Goal: Transaction & Acquisition: Book appointment/travel/reservation

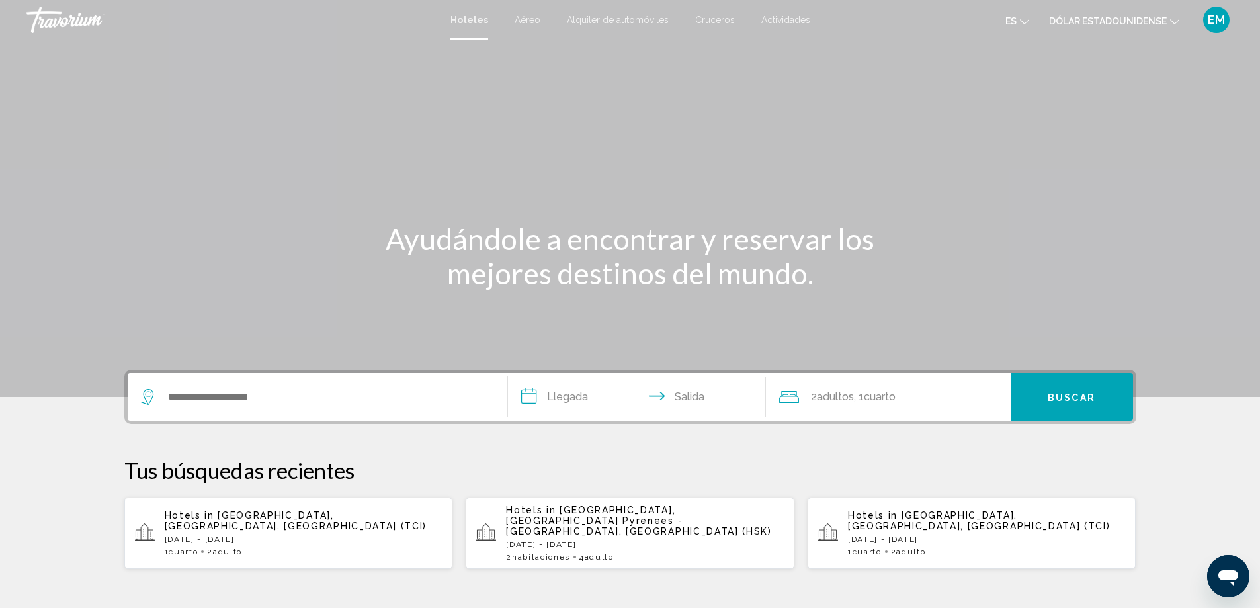
click at [513, 25] on div "Hoteles Aéreo Alquiler de automóviles Cruceros Actividades Hoteles Aéreo Alquil…" at bounding box center [630, 20] width 1260 height 28
click at [522, 24] on div "Hoteles Aéreo Alquiler de automóviles Cruceros Actividades Hoteles Aéreo Alquil…" at bounding box center [630, 20] width 1260 height 28
click at [1174, 20] on icon "Cambiar moneda" at bounding box center [1174, 21] width 9 height 9
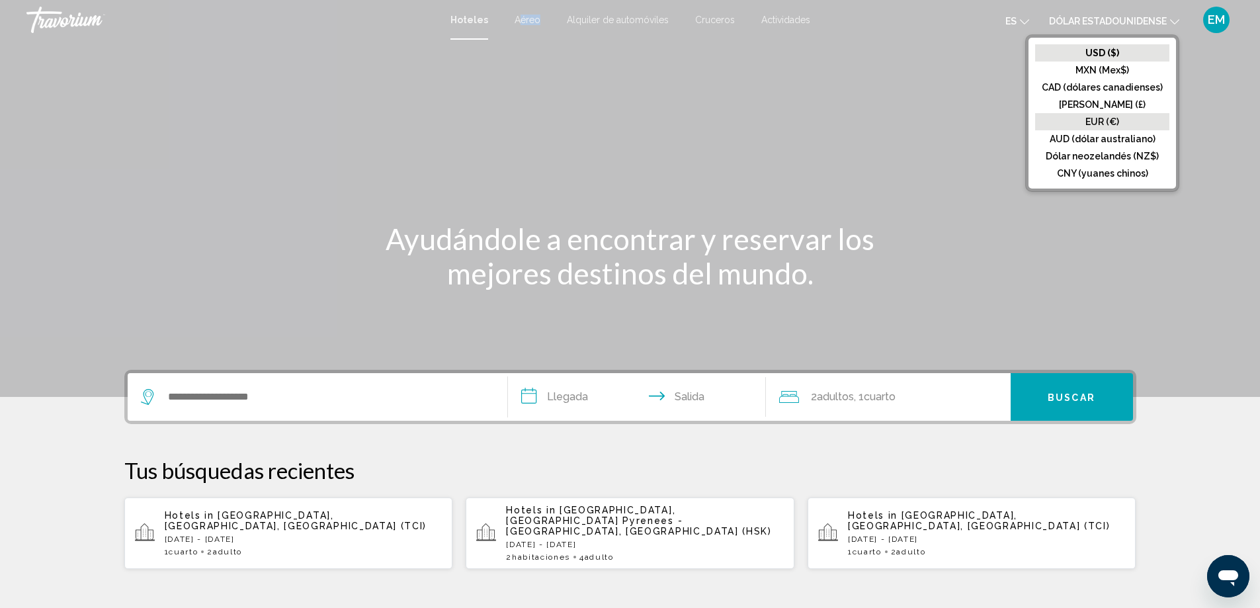
click at [1113, 126] on font "EUR (€)" at bounding box center [1103, 121] width 34 height 11
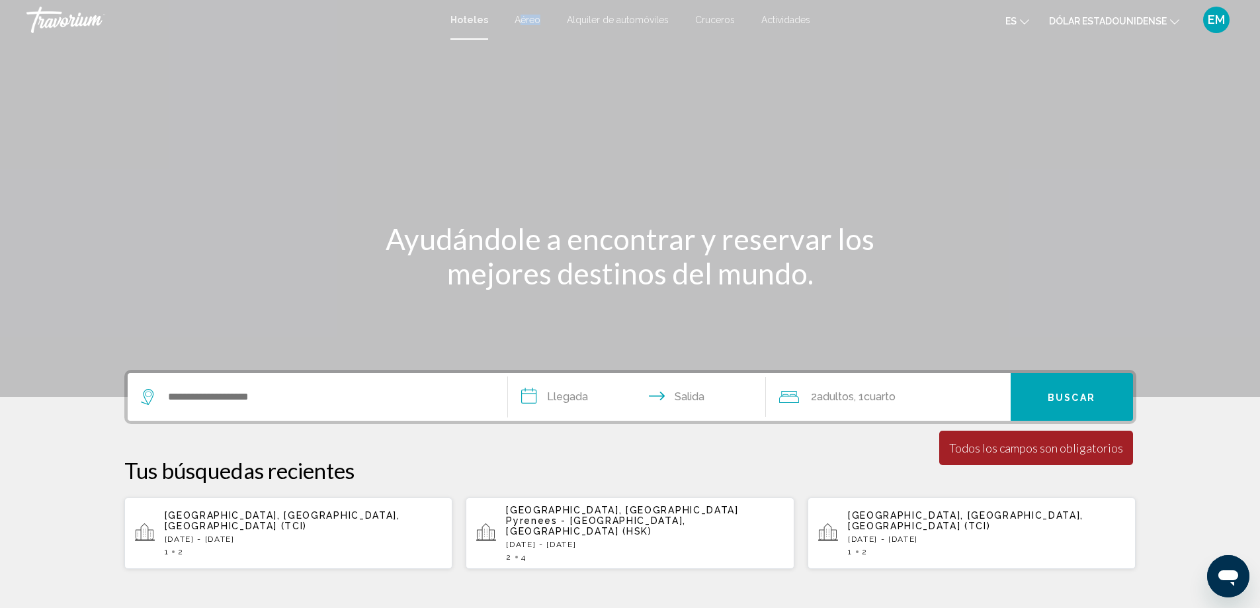
click at [1023, 26] on button "es Inglés Español [PERSON_NAME] Portugués ruso" at bounding box center [1018, 20] width 24 height 19
click at [999, 74] on font "Español" at bounding box center [989, 70] width 38 height 11
click at [234, 399] on input "Widget de búsqueda" at bounding box center [327, 397] width 321 height 20
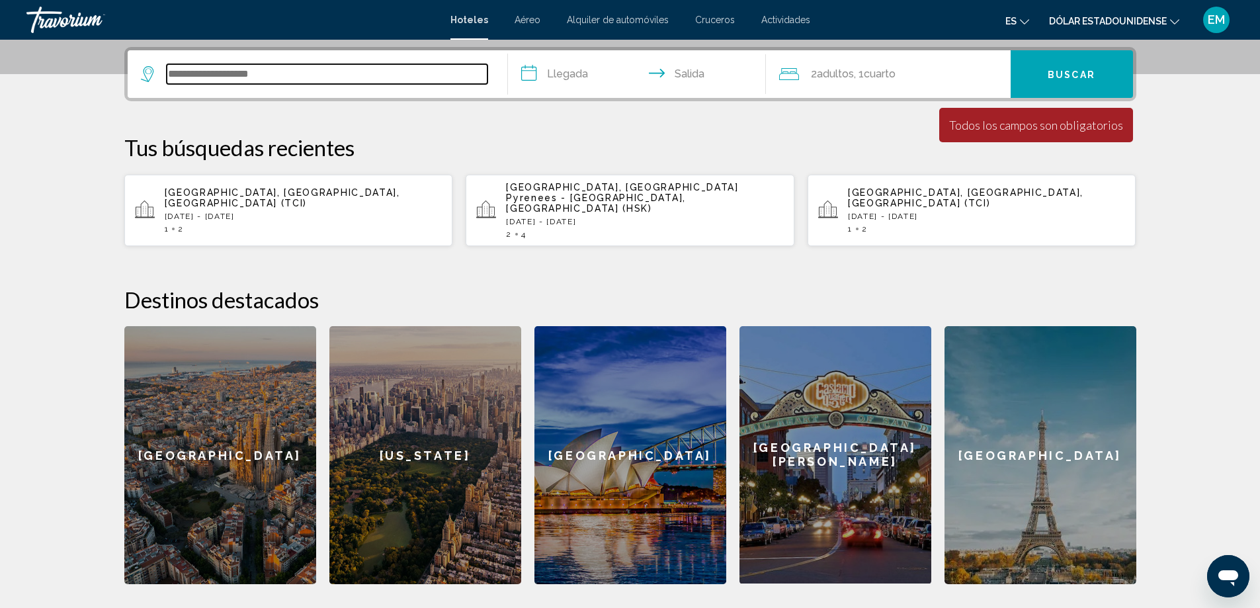
scroll to position [327, 0]
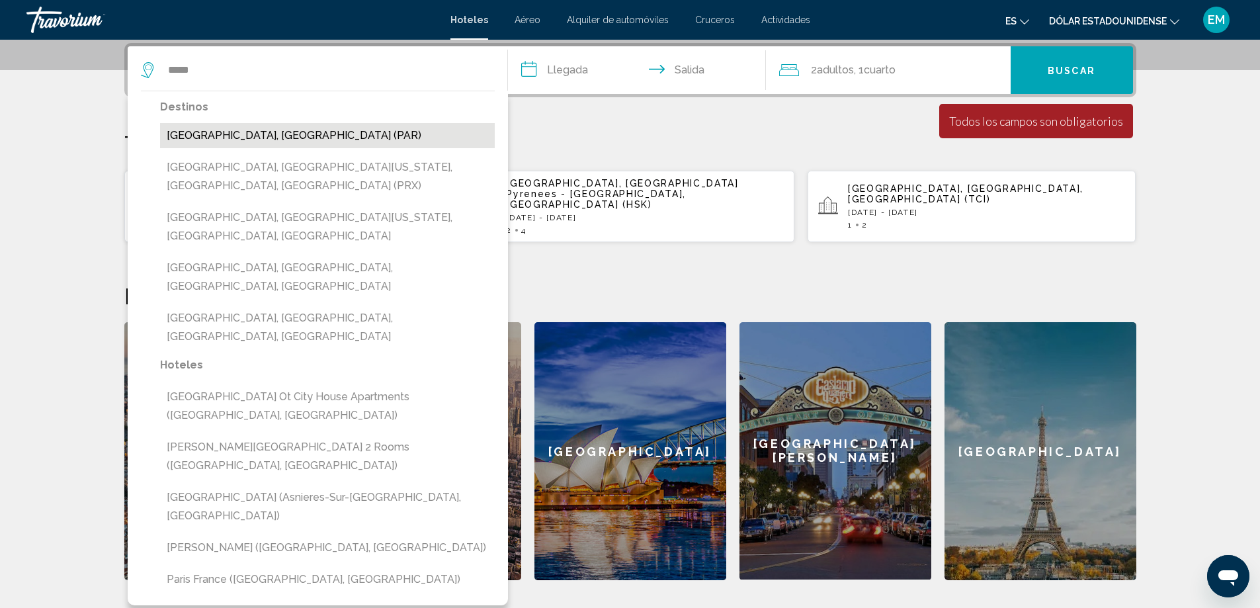
click at [245, 136] on button "[GEOGRAPHIC_DATA], [GEOGRAPHIC_DATA] (PAR)" at bounding box center [327, 135] width 335 height 25
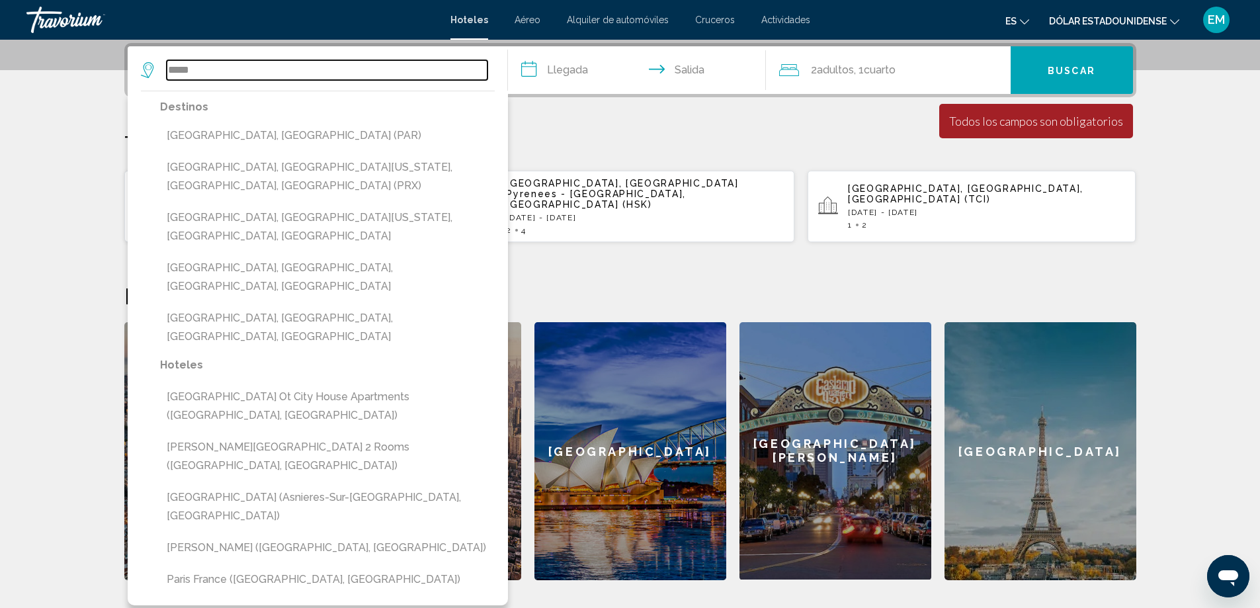
type input "**********"
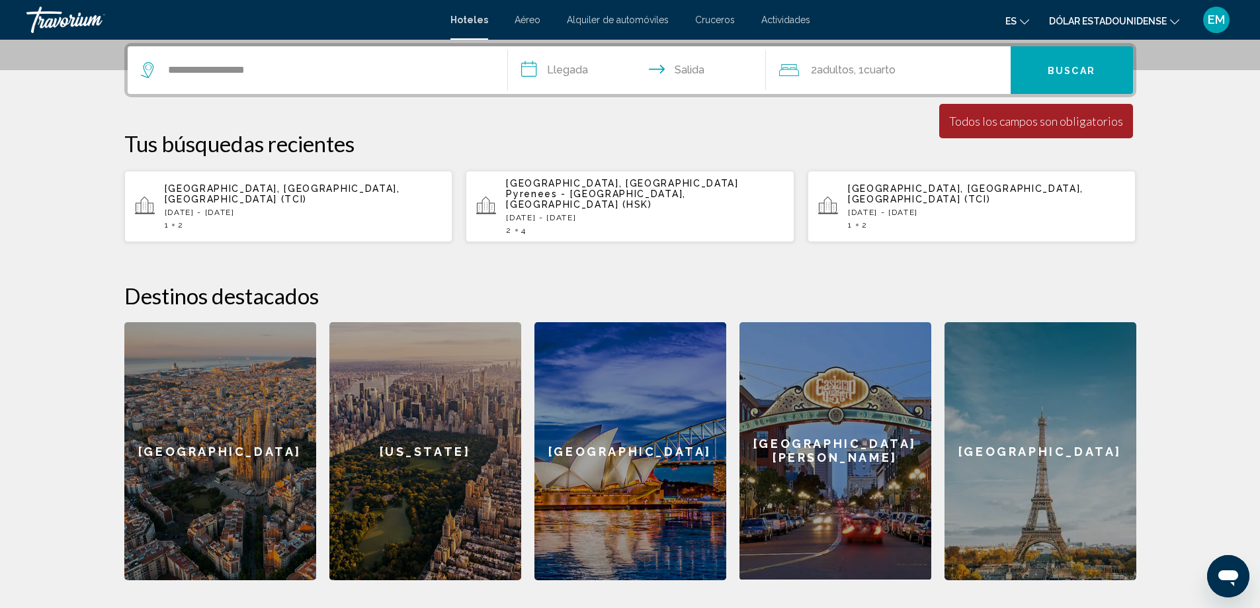
click at [567, 75] on input "**********" at bounding box center [639, 72] width 263 height 52
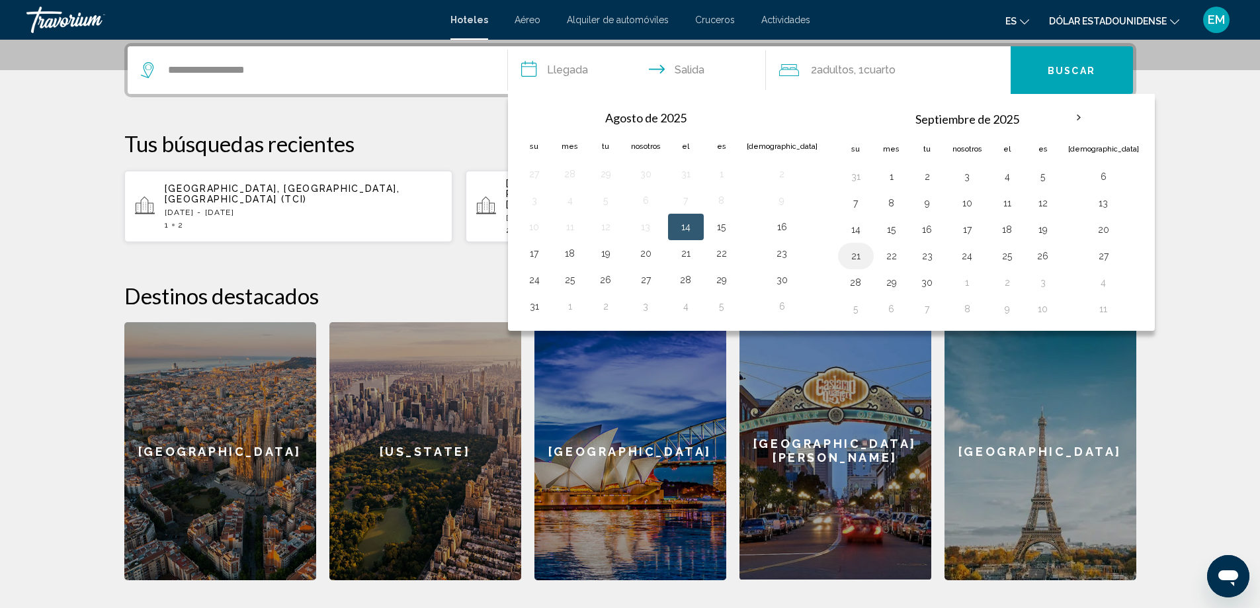
click at [845, 257] on button "21" at bounding box center [855, 256] width 21 height 19
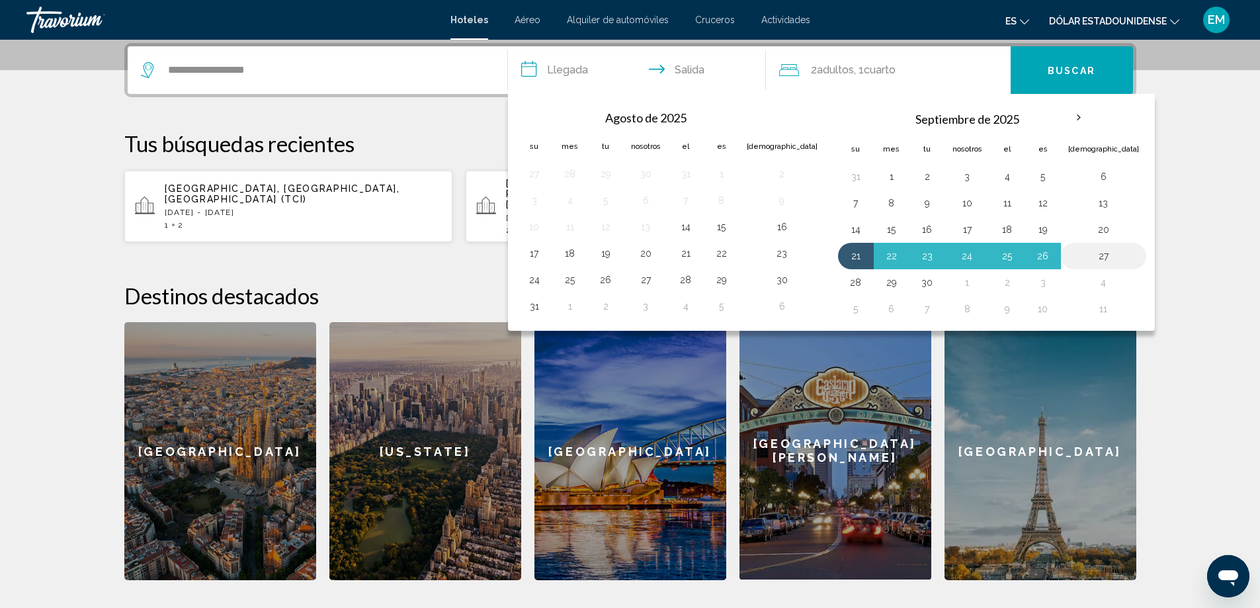
click at [1068, 255] on button "27" at bounding box center [1103, 256] width 71 height 19
type input "**********"
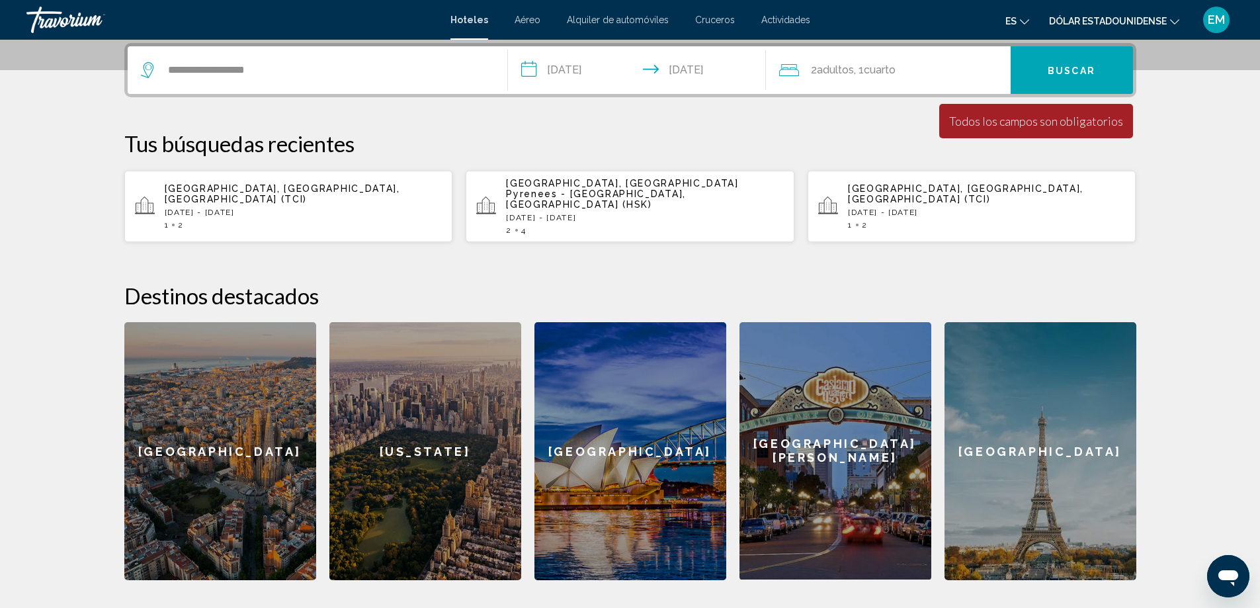
click at [1102, 75] on button "Buscar" at bounding box center [1072, 70] width 122 height 48
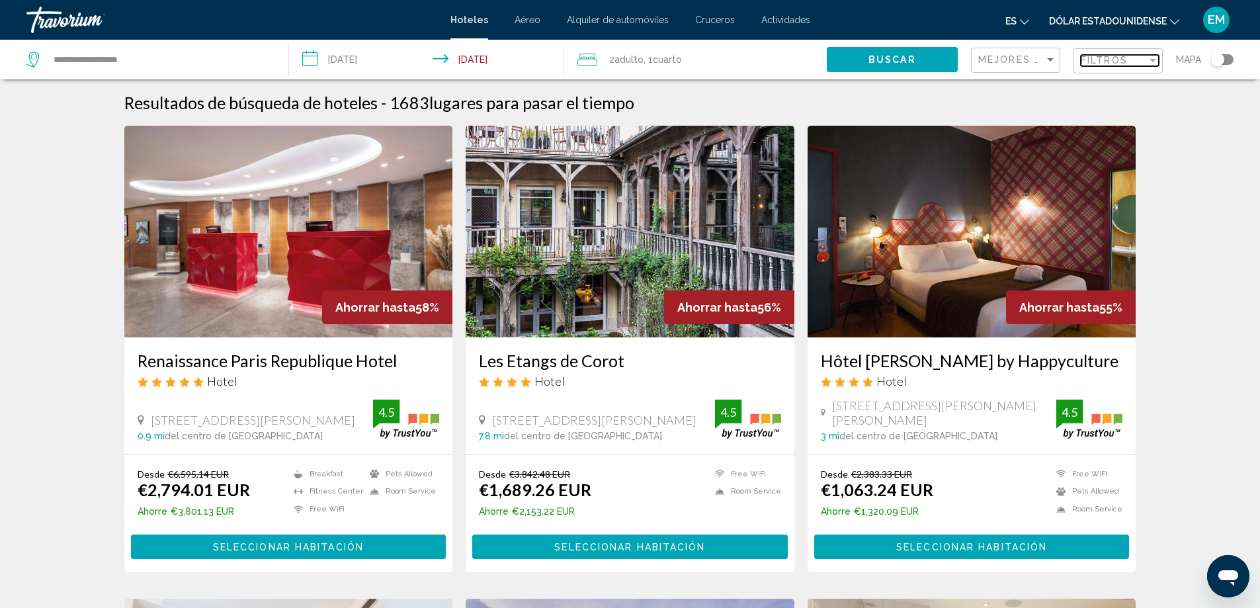
click at [1154, 60] on div "Filter" at bounding box center [1153, 60] width 7 height 3
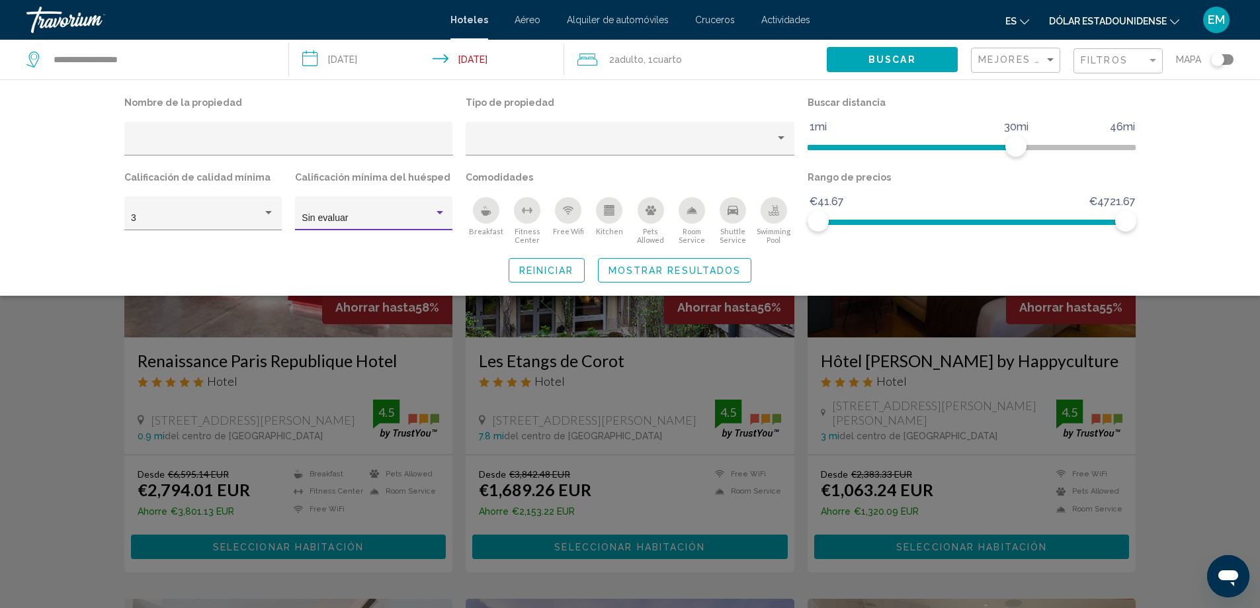
click at [432, 218] on div "Sin evaluar" at bounding box center [368, 218] width 132 height 11
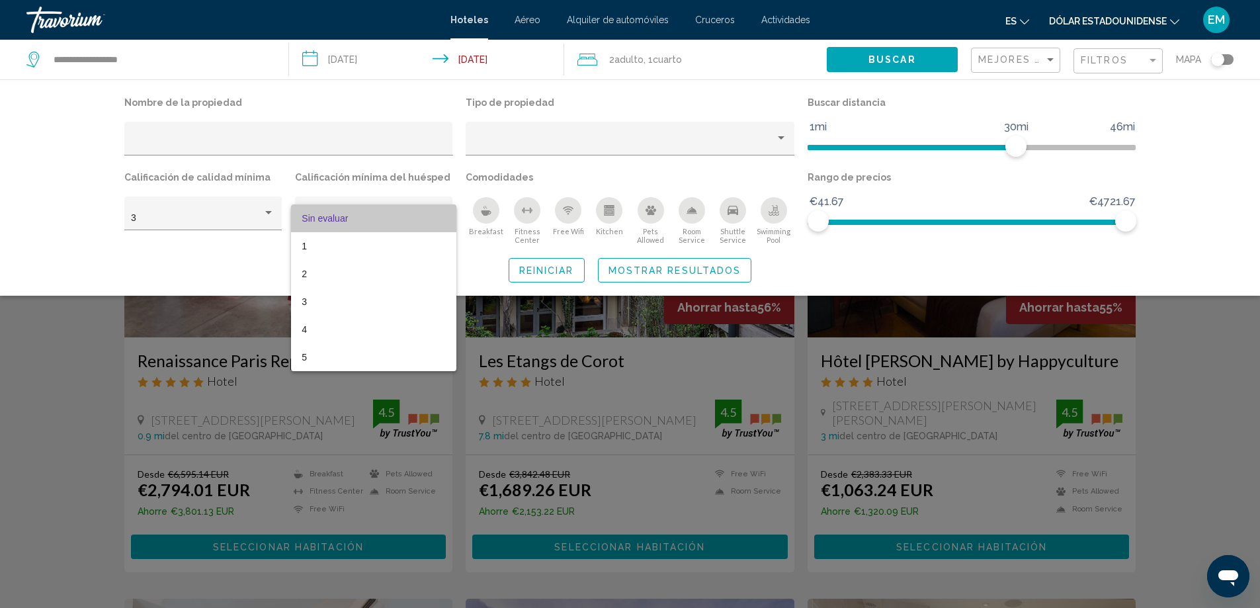
click at [432, 218] on span "Sin evaluar" at bounding box center [374, 218] width 144 height 28
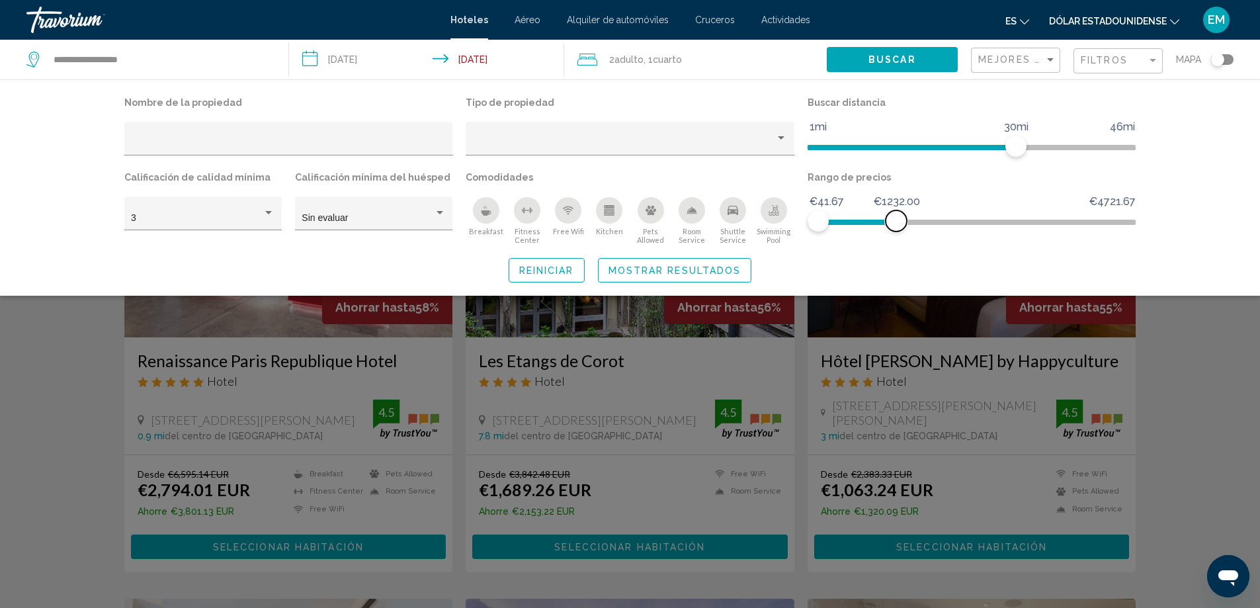
drag, startPoint x: 1126, startPoint y: 222, endPoint x: 896, endPoint y: 283, distance: 237.5
click at [896, 283] on div "Nombre de la propiedad Tipo de propiedad Buscar distancia 1mi 46mi 30mi Calific…" at bounding box center [630, 187] width 1260 height 216
click at [484, 212] on icon "Breakfast" at bounding box center [487, 212] width 10 height 5
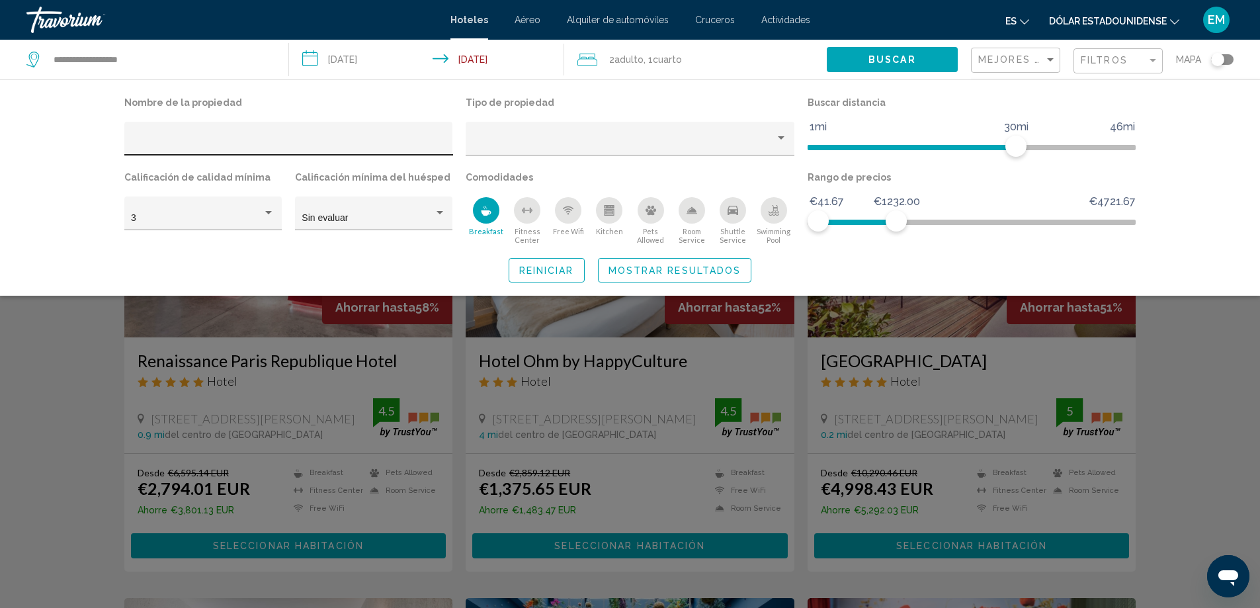
click at [220, 138] on input "Hotel Filters" at bounding box center [288, 143] width 315 height 11
click at [658, 278] on button "Mostrar resultados" at bounding box center [675, 270] width 154 height 24
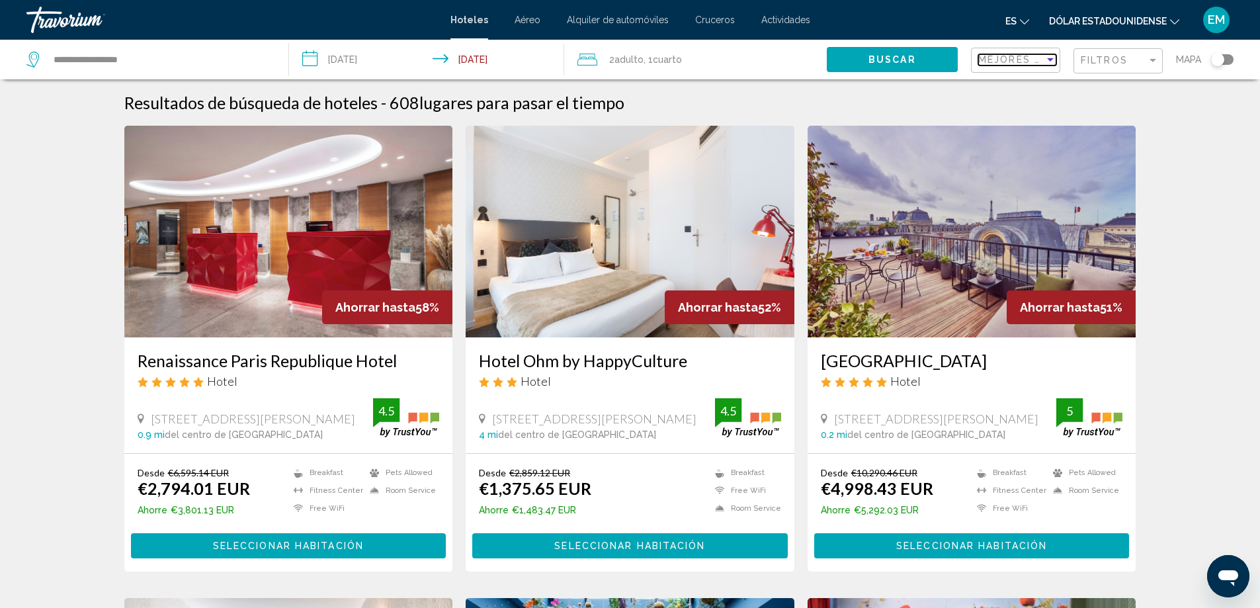
click at [1051, 58] on div "Sort by" at bounding box center [1050, 59] width 7 height 3
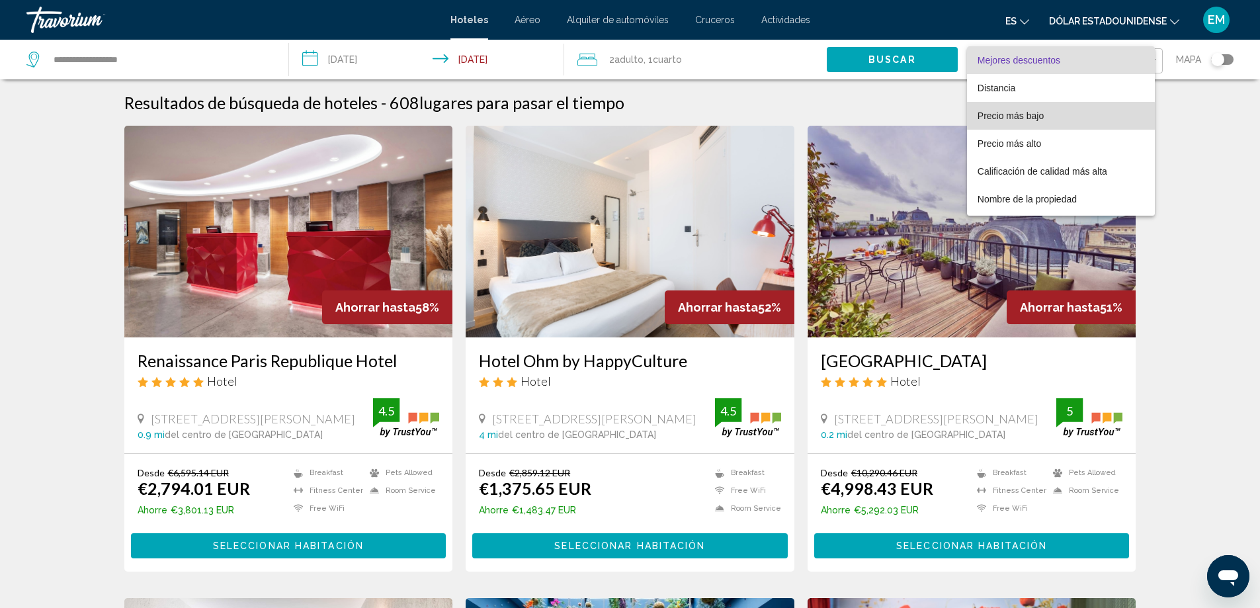
click at [1026, 121] on span "Precio más bajo" at bounding box center [1061, 116] width 167 height 28
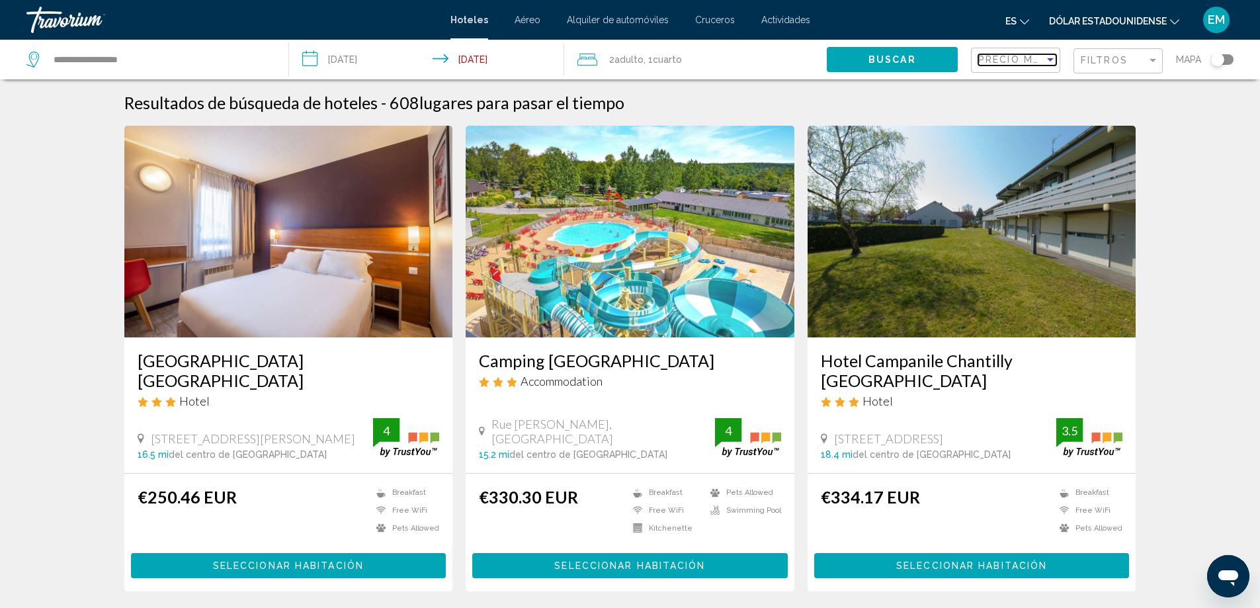
click at [1045, 65] on div "Sort by" at bounding box center [1051, 59] width 12 height 11
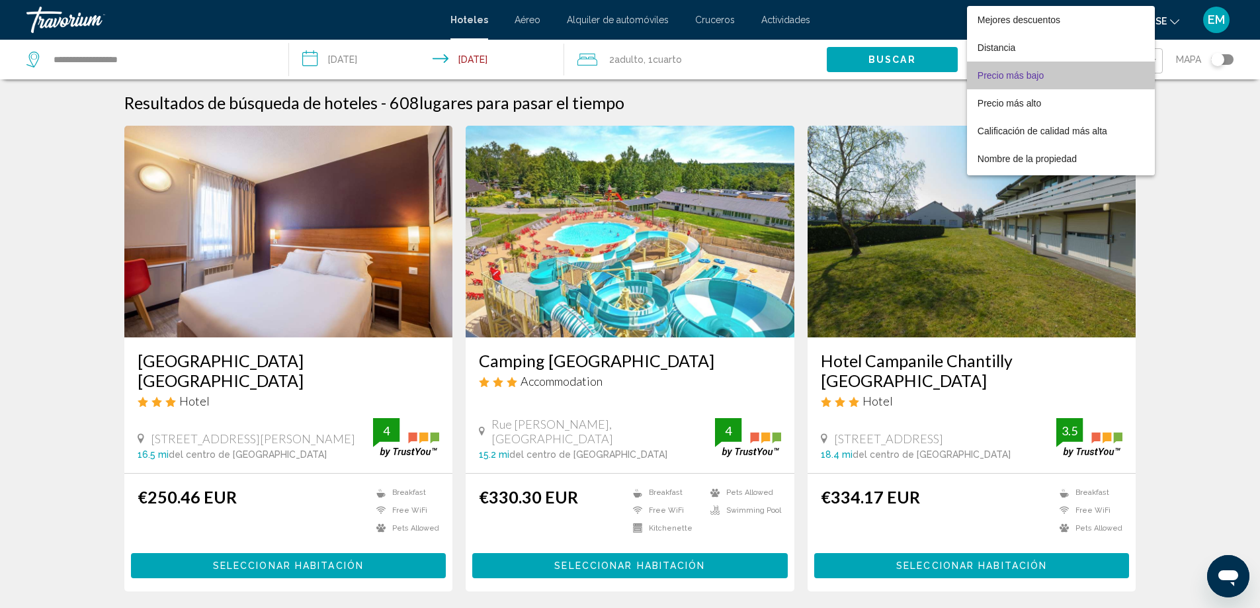
click at [1038, 75] on font "Precio más bajo" at bounding box center [1011, 75] width 66 height 11
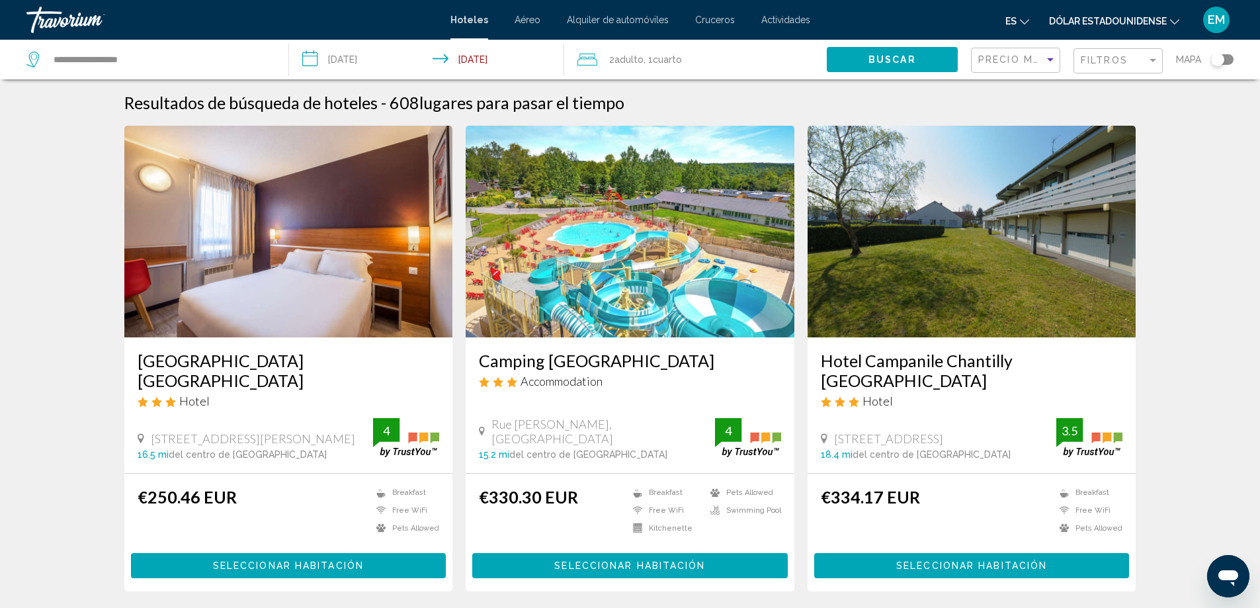
click at [325, 561] on span "Seleccionar habitación" at bounding box center [288, 566] width 151 height 11
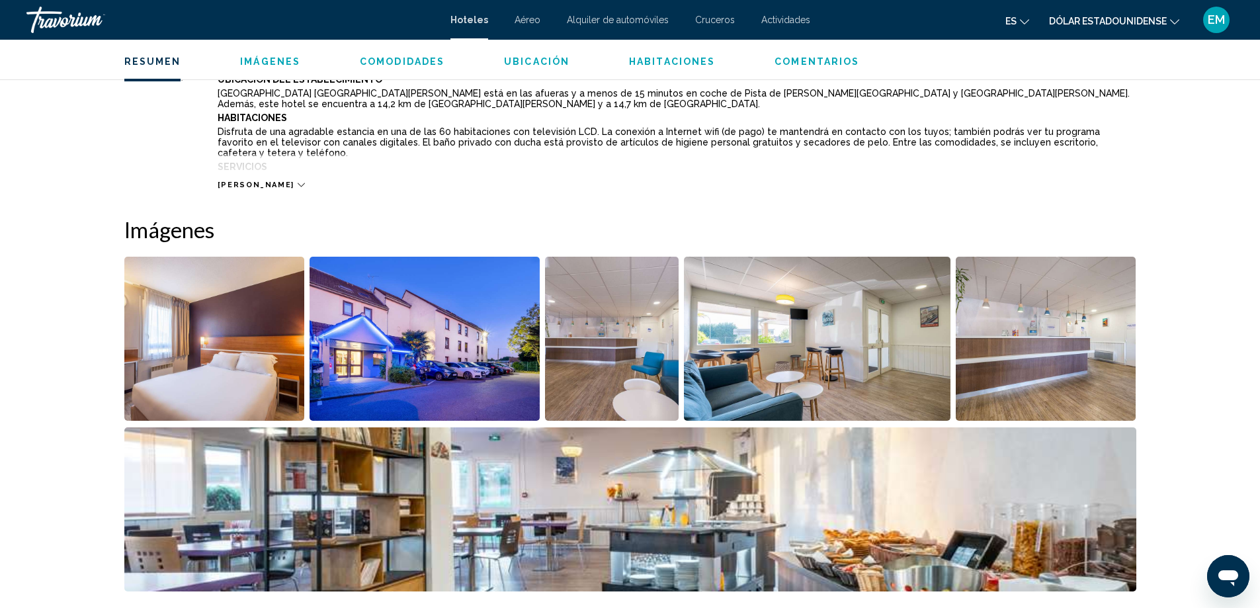
scroll to position [463, 0]
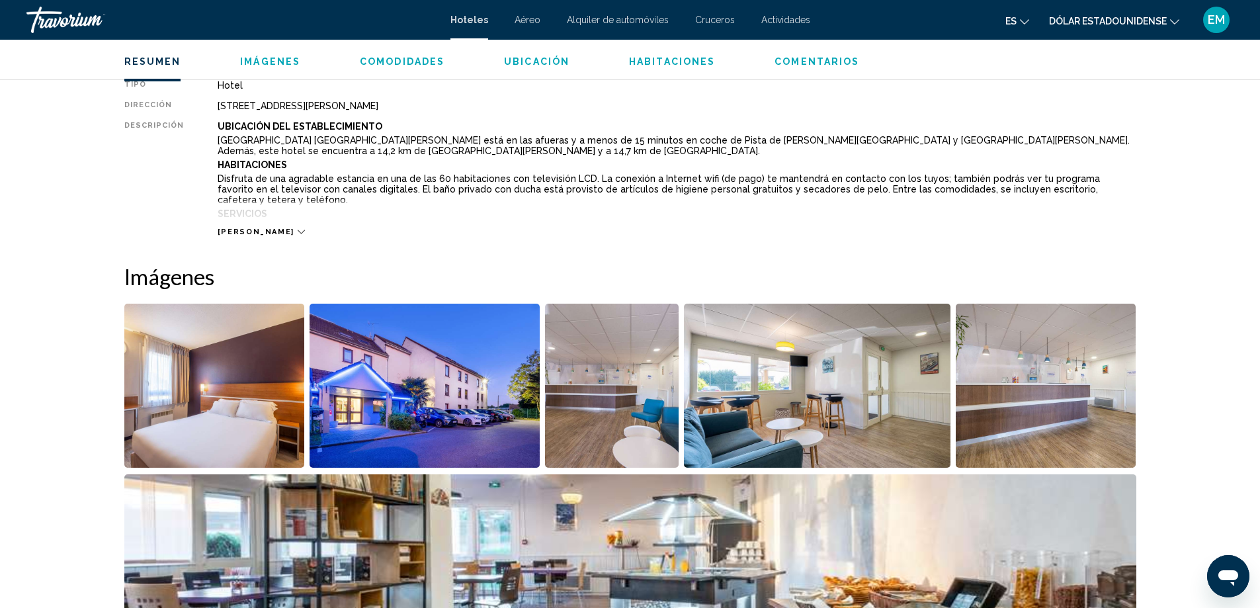
click at [253, 234] on div "[PERSON_NAME]" at bounding box center [261, 232] width 87 height 9
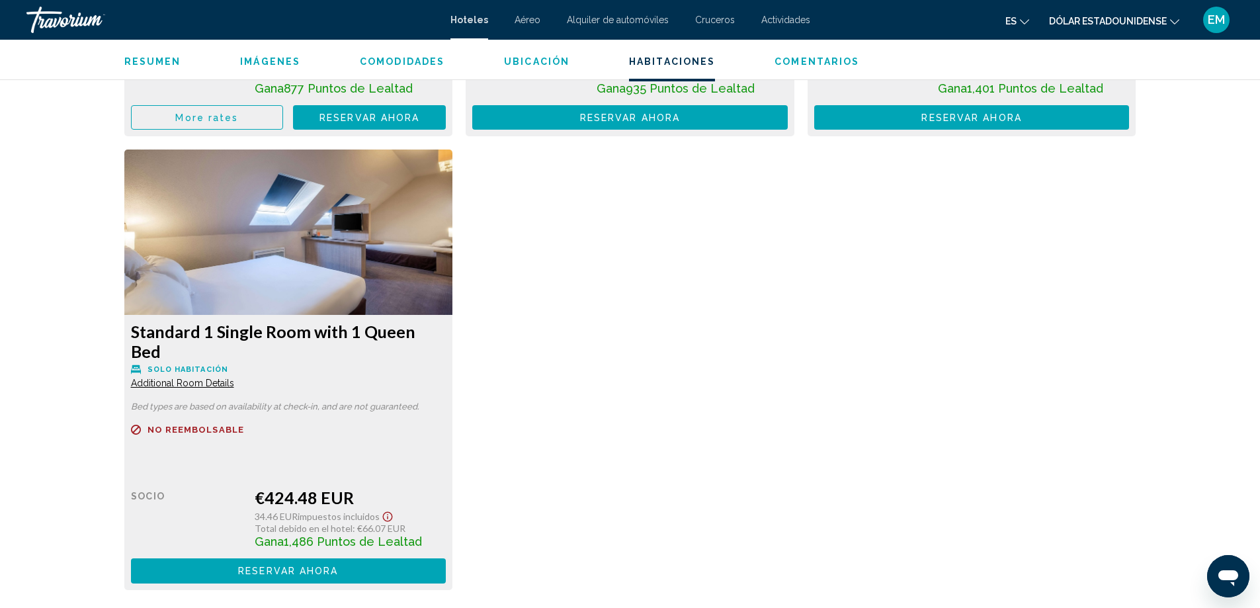
scroll to position [2315, 0]
